Goal: Entertainment & Leisure: Consume media (video, audio)

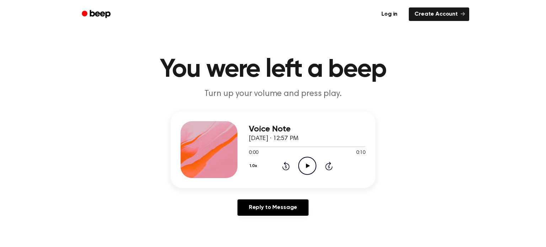
click at [301, 168] on icon "Play Audio" at bounding box center [307, 166] width 18 height 18
click at [309, 170] on icon "Play Audio" at bounding box center [307, 166] width 18 height 18
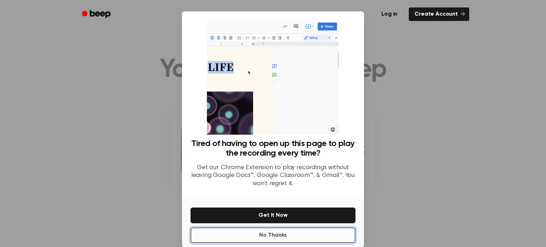
click at [317, 228] on button "No Thanks" at bounding box center [272, 235] width 165 height 16
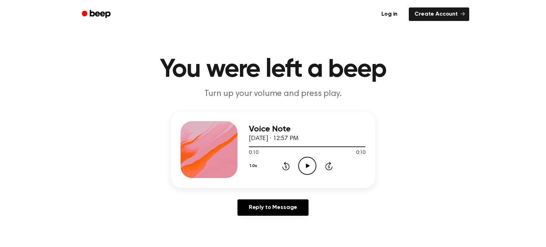
click at [301, 171] on icon "Play Audio" at bounding box center [307, 166] width 18 height 18
drag, startPoint x: 318, startPoint y: 166, endPoint x: 311, endPoint y: 163, distance: 8.1
click at [317, 166] on div "1.0x Rewind 5 seconds Play Audio Skip 5 seconds" at bounding box center [307, 166] width 117 height 18
click at [311, 163] on icon "Play Audio" at bounding box center [307, 166] width 18 height 18
click at [309, 166] on icon "Play Audio" at bounding box center [307, 166] width 18 height 18
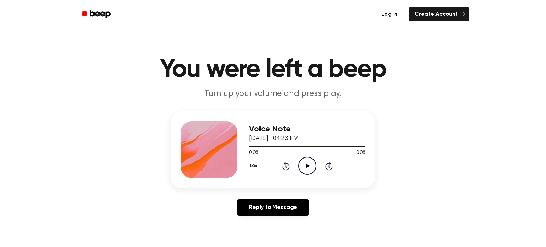
drag, startPoint x: 180, startPoint y: 204, endPoint x: 175, endPoint y: 201, distance: 6.1
click at [180, 203] on div "Reply to Message" at bounding box center [273, 210] width 205 height 22
click at [312, 170] on icon "Play Audio" at bounding box center [307, 166] width 18 height 18
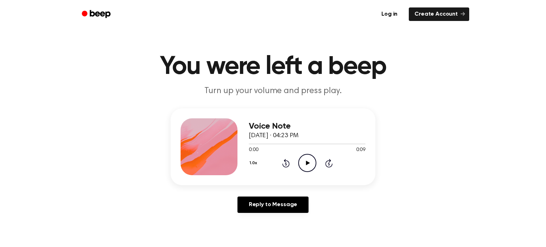
scroll to position [4, 0]
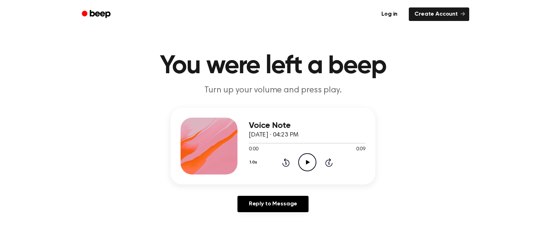
click at [313, 166] on icon "Play Audio" at bounding box center [307, 162] width 18 height 18
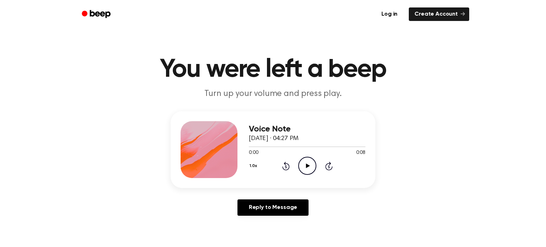
click at [311, 165] on icon "Play Audio" at bounding box center [307, 166] width 18 height 18
click at [303, 168] on icon "Play Audio" at bounding box center [307, 166] width 18 height 18
click at [306, 163] on icon "Play Audio" at bounding box center [307, 166] width 18 height 18
click at [302, 171] on icon "Play Audio" at bounding box center [307, 166] width 18 height 18
click at [305, 171] on icon "Play Audio" at bounding box center [307, 166] width 18 height 18
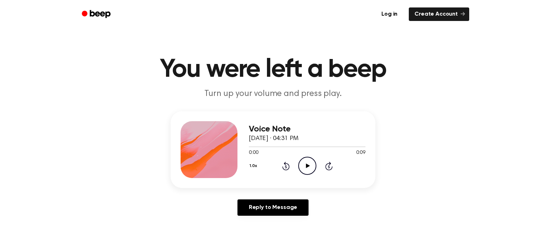
drag, startPoint x: 309, startPoint y: 175, endPoint x: 302, endPoint y: 167, distance: 10.4
click at [309, 174] on div "Voice Note October 2, 2025 · 04:31 PM 0:00 0:09 Your browser does not support t…" at bounding box center [307, 149] width 117 height 57
click at [307, 160] on icon "Play Audio" at bounding box center [307, 166] width 18 height 18
click at [304, 168] on icon "Play Audio" at bounding box center [307, 166] width 18 height 18
click at [309, 176] on div "Voice Note [DATE] · 04:37 PM 0:00 0:11 Your browser does not support the [objec…" at bounding box center [307, 149] width 117 height 57
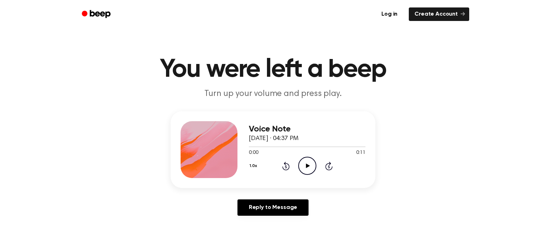
click at [301, 166] on icon "Play Audio" at bounding box center [307, 166] width 18 height 18
